Goal: Transaction & Acquisition: Obtain resource

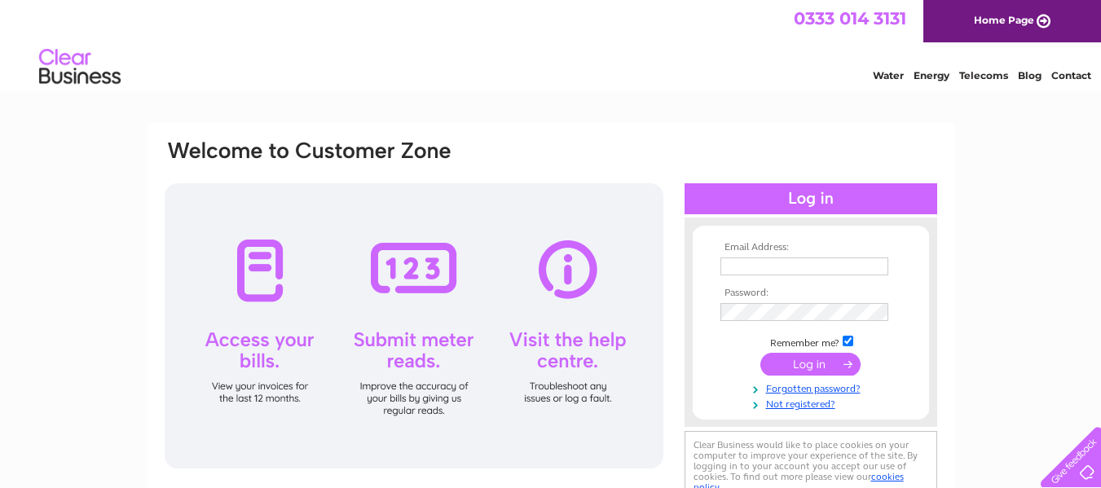
click at [755, 263] on input "text" at bounding box center [804, 266] width 168 height 18
drag, startPoint x: 815, startPoint y: 267, endPoint x: 935, endPoint y: 263, distance: 120.7
click at [935, 263] on div "Email Address: [EMAIL_ADDRESS] Password:" at bounding box center [810, 323] width 253 height 178
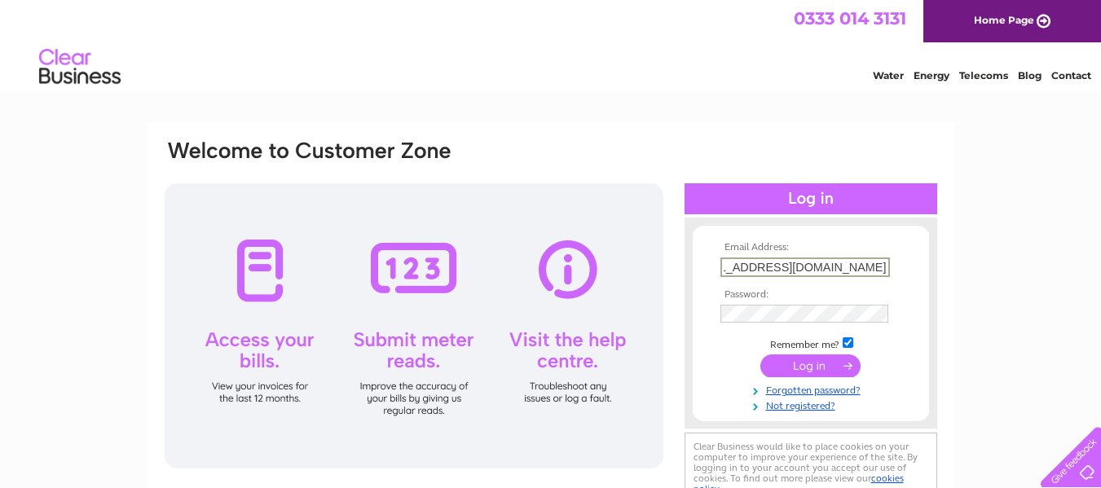
scroll to position [0, 49]
type input "[EMAIL_ADDRESS][DOMAIN_NAME]"
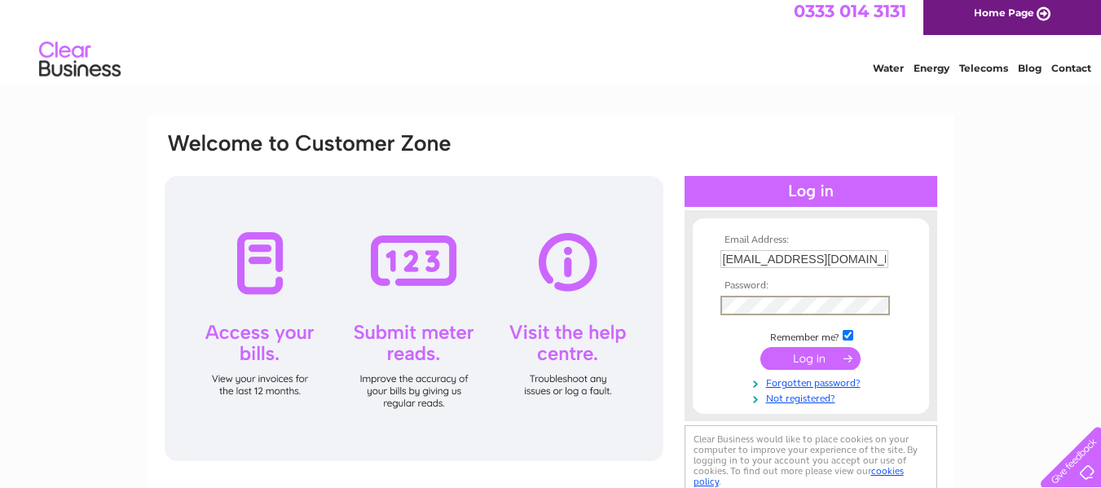
scroll to position [8, 0]
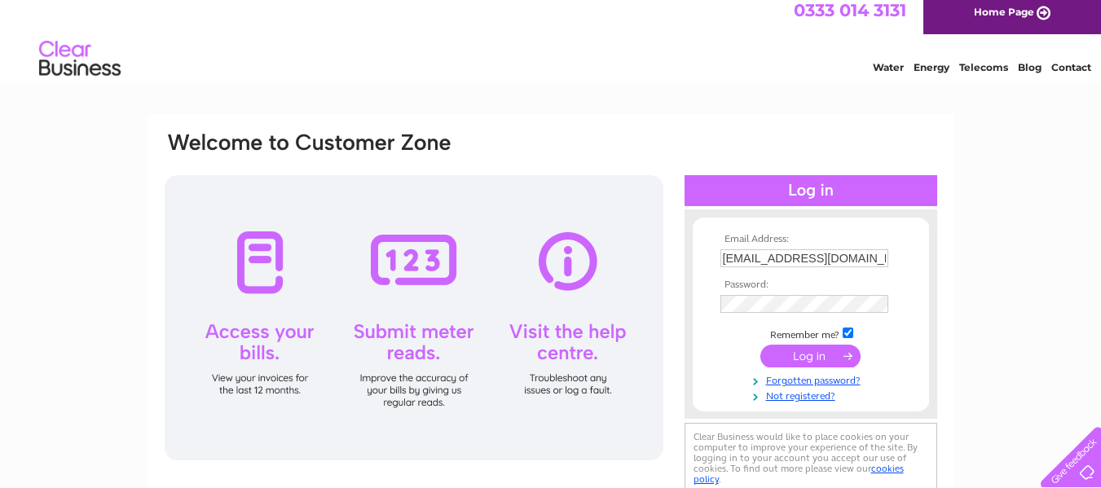
click at [826, 359] on input "submit" at bounding box center [810, 356] width 100 height 23
click at [834, 347] on input "submit" at bounding box center [810, 356] width 100 height 23
click at [798, 359] on input "submit" at bounding box center [810, 356] width 100 height 23
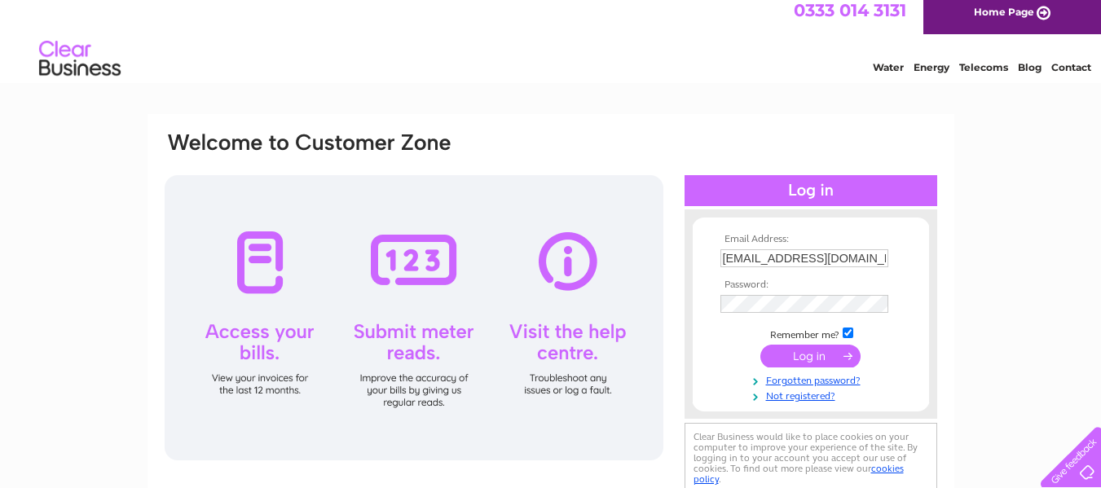
click at [798, 360] on input "submit" at bounding box center [810, 356] width 100 height 23
click at [798, 353] on input "submit" at bounding box center [810, 356] width 100 height 23
click at [839, 341] on td "Remember me?" at bounding box center [810, 333] width 189 height 16
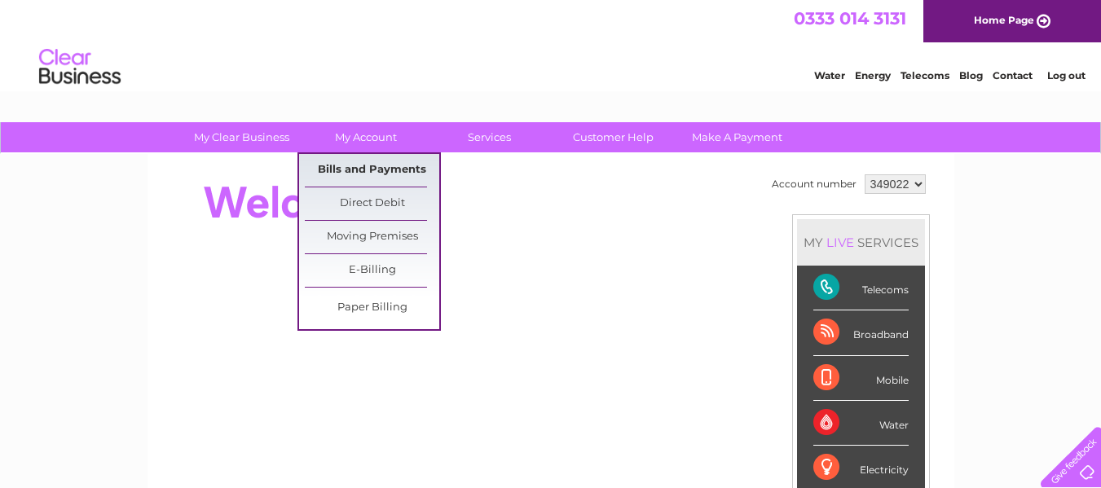
click at [386, 166] on link "Bills and Payments" at bounding box center [372, 170] width 134 height 33
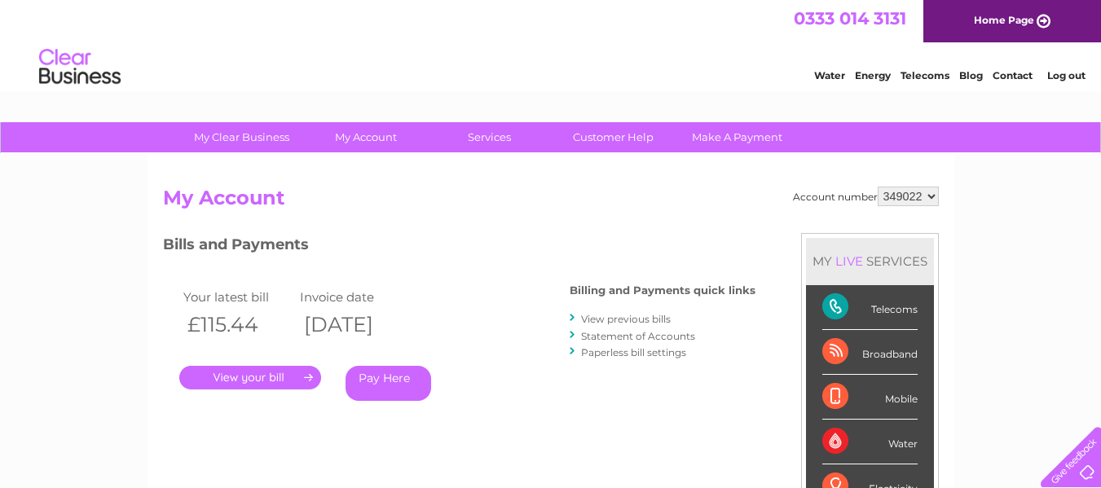
click at [267, 374] on link "." at bounding box center [250, 378] width 142 height 24
click at [266, 372] on link "." at bounding box center [250, 378] width 142 height 24
click at [303, 375] on link "." at bounding box center [250, 378] width 142 height 24
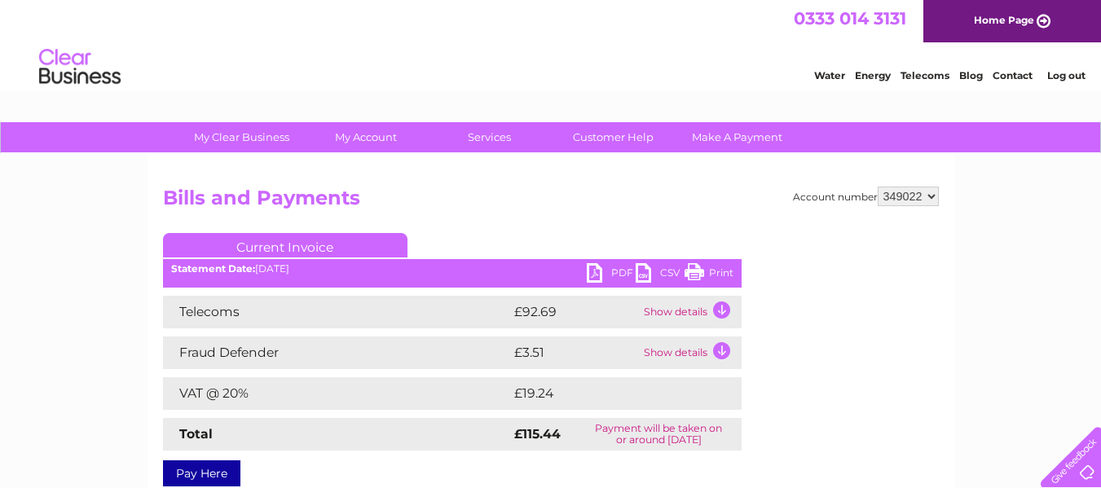
click at [597, 274] on link "PDF" at bounding box center [611, 275] width 49 height 24
click at [615, 274] on link "PDF" at bounding box center [611, 275] width 49 height 24
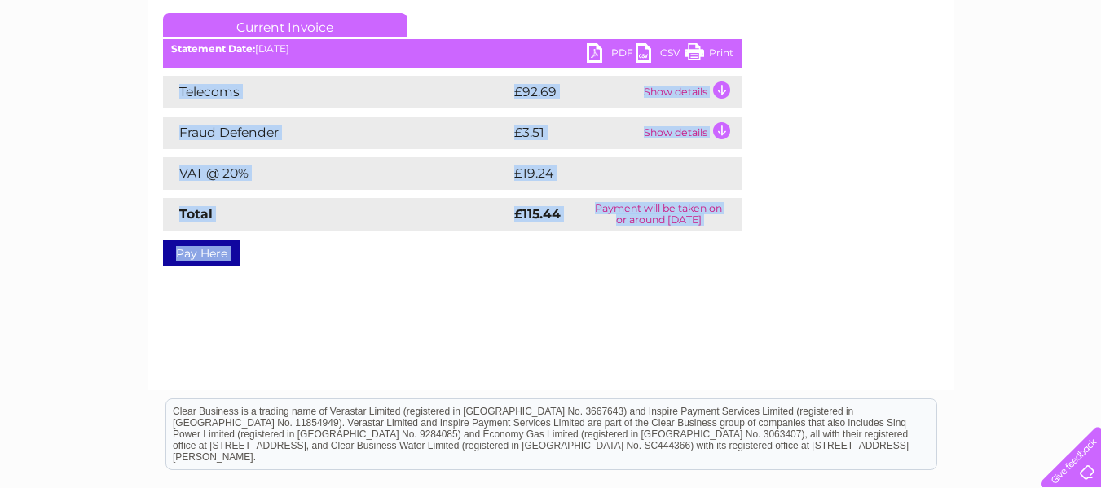
scroll to position [315, 0]
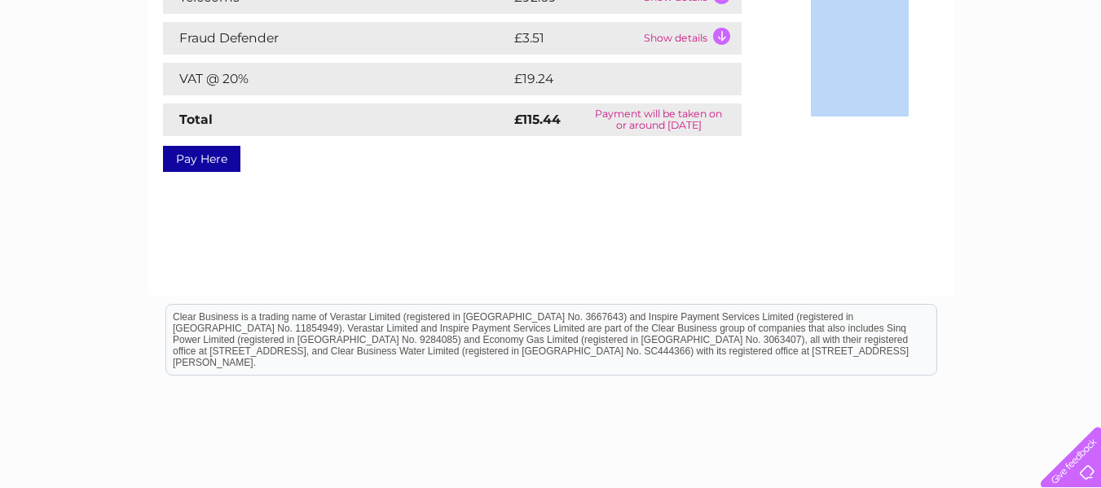
drag, startPoint x: 605, startPoint y: 294, endPoint x: 480, endPoint y: 258, distance: 129.7
click at [480, 258] on div "Account number 349022 Bills and Payments Current Invoice PDF CSV Print" at bounding box center [550, 67] width 807 height 456
click at [1094, 266] on div "My Clear Business Login Details My Details My Preferences Link Account My Accou…" at bounding box center [550, 191] width 1101 height 767
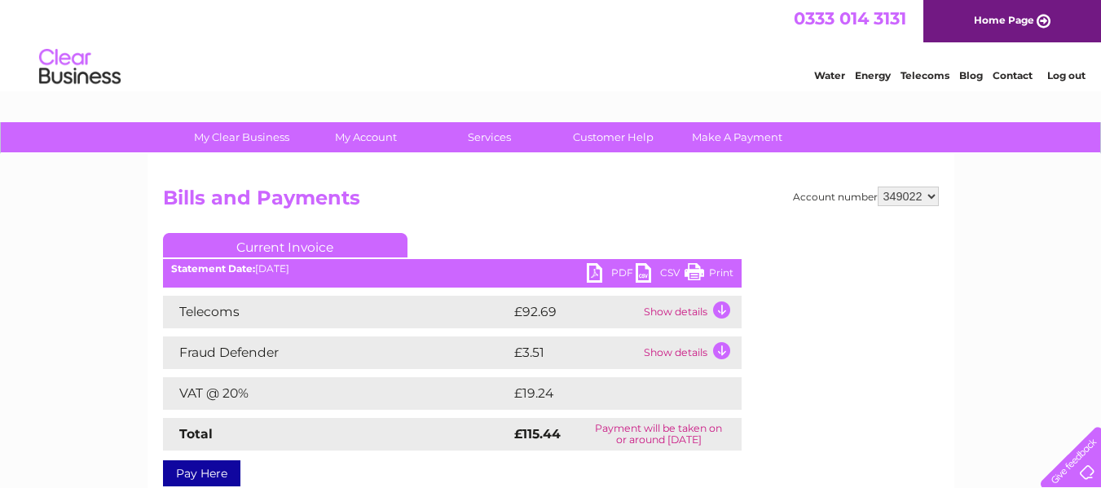
scroll to position [1, 0]
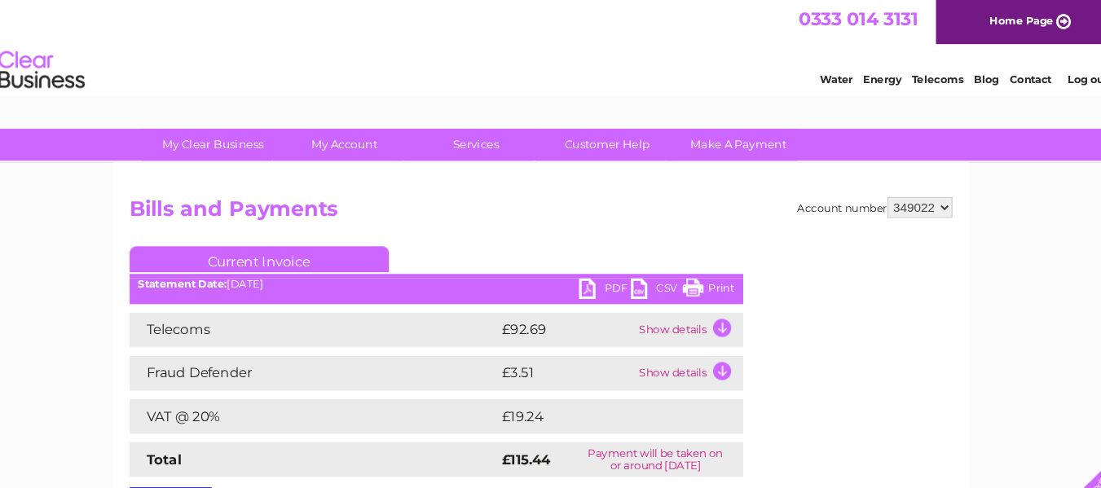
click at [240, 67] on div "Water Energy Telecoms Blog Contact Log out" at bounding box center [507, 68] width 1101 height 53
